Goal: Task Accomplishment & Management: Manage account settings

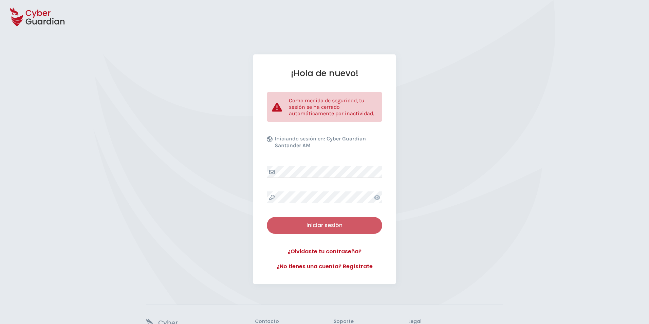
click at [309, 220] on button "Iniciar sesión" at bounding box center [324, 225] width 115 height 17
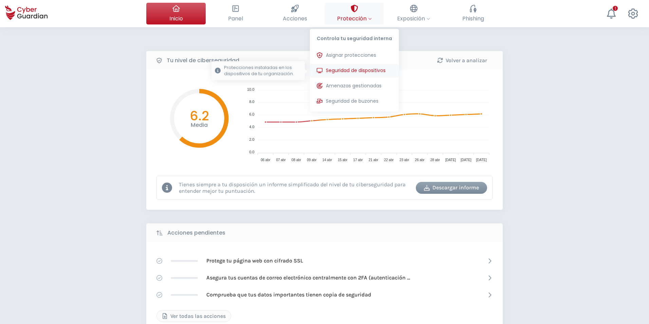
click at [348, 72] on span "Seguridad de dispositivos" at bounding box center [356, 70] width 60 height 7
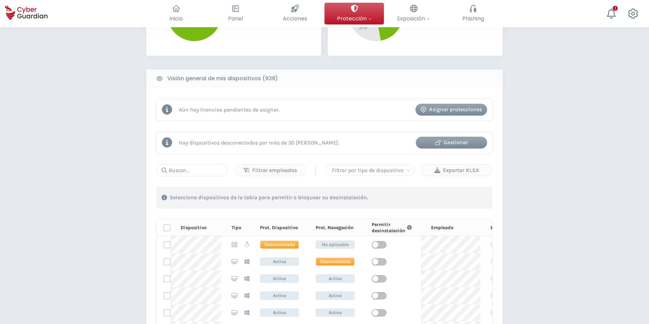
scroll to position [238, 0]
drag, startPoint x: 191, startPoint y: 177, endPoint x: 192, endPoint y: 172, distance: 4.5
click at [191, 176] on div "Filtrar empleados | Filtrar por tipo de dispositivo Exportar XLSX 1 . Con las e…" at bounding box center [325, 285] width 336 height 242
click at [193, 169] on input "text" at bounding box center [192, 170] width 71 height 12
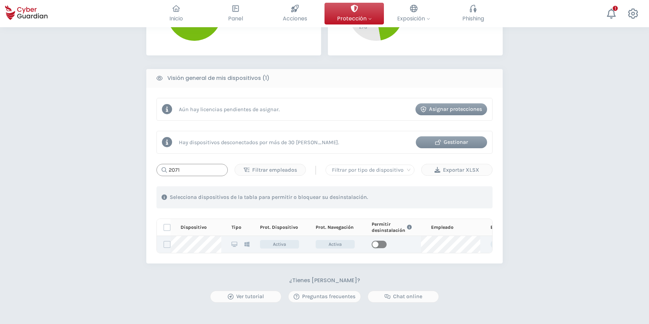
type input "2071"
click at [377, 245] on div "button" at bounding box center [375, 244] width 6 height 6
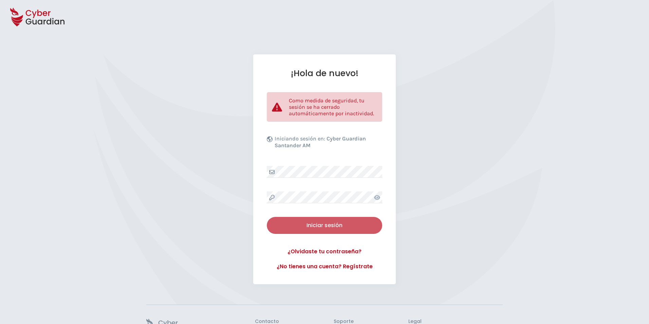
click at [317, 223] on div "Iniciar sesión" at bounding box center [324, 225] width 105 height 8
